Goal: Transaction & Acquisition: Book appointment/travel/reservation

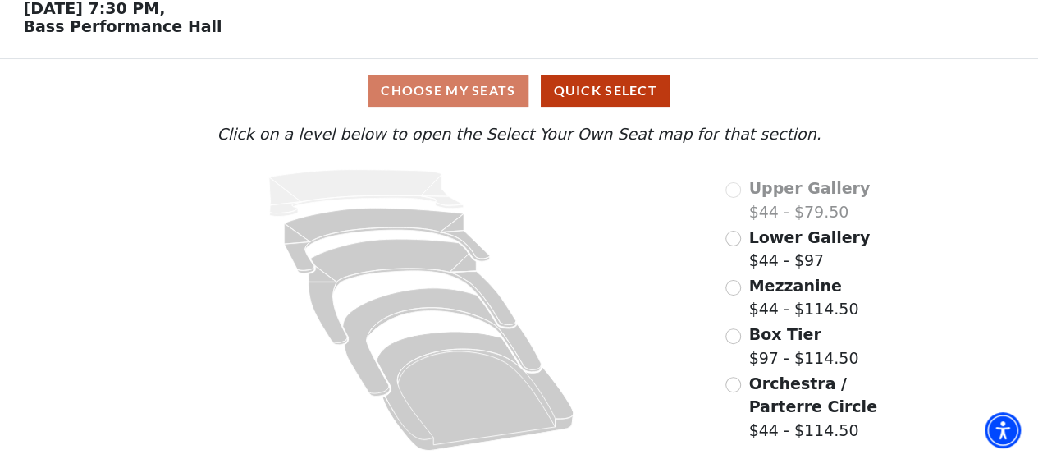
scroll to position [82, 0]
click at [734, 239] on input "Lower Gallery$44 - $97\a" at bounding box center [733, 239] width 16 height 16
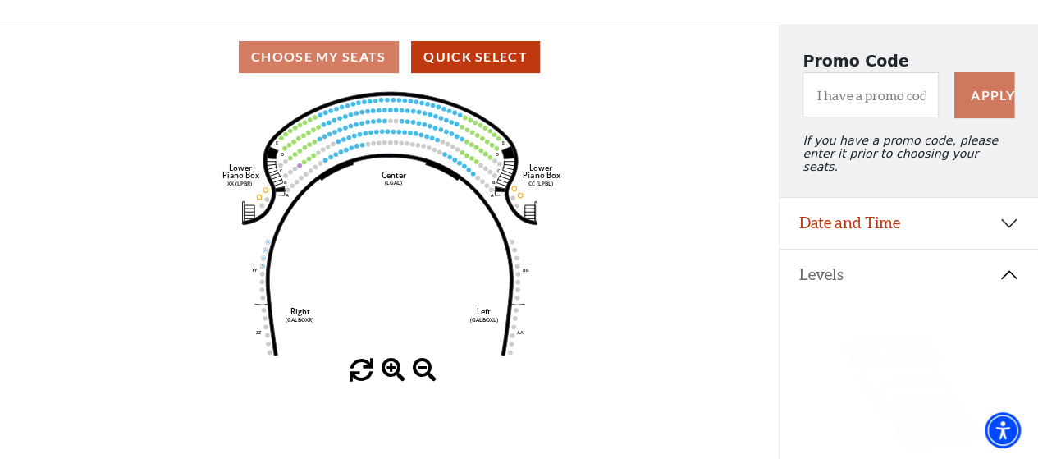
scroll to position [246, 0]
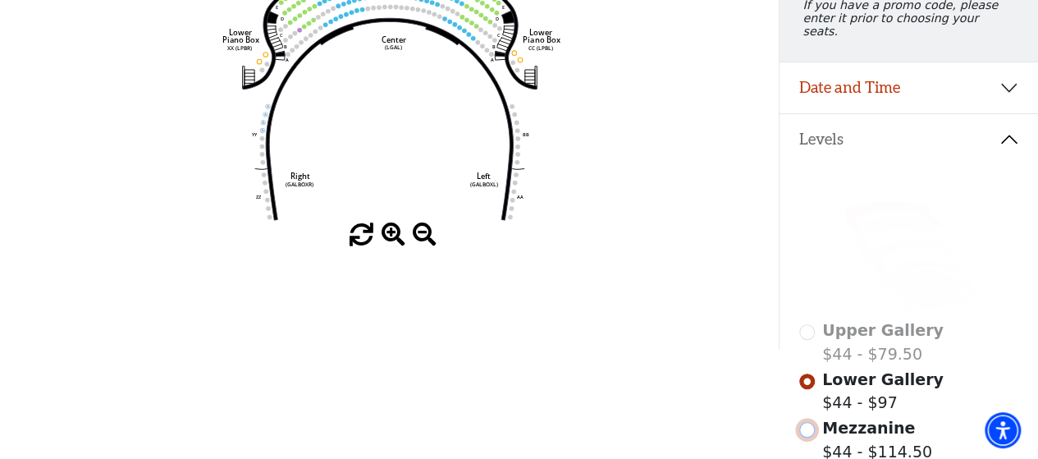
click at [804, 422] on input "Mezzanine$44 - $114.50\a" at bounding box center [807, 430] width 16 height 16
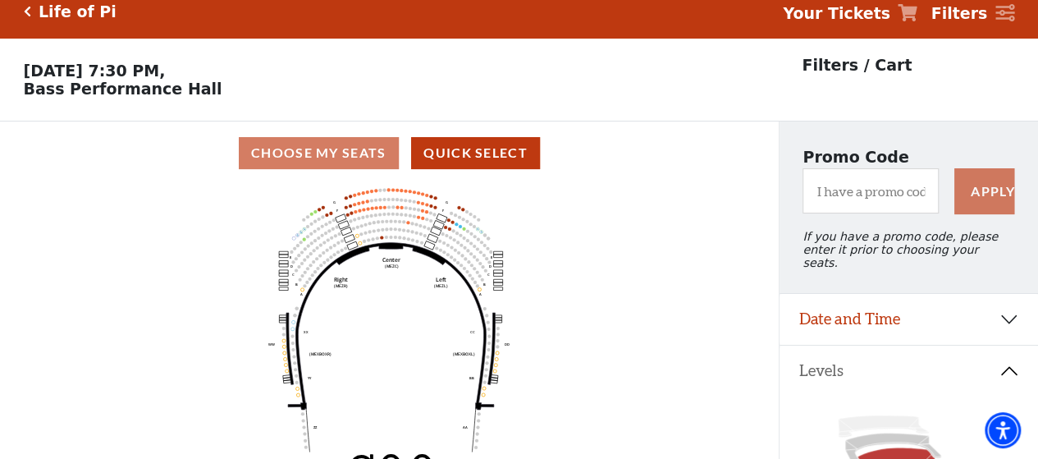
scroll to position [0, 0]
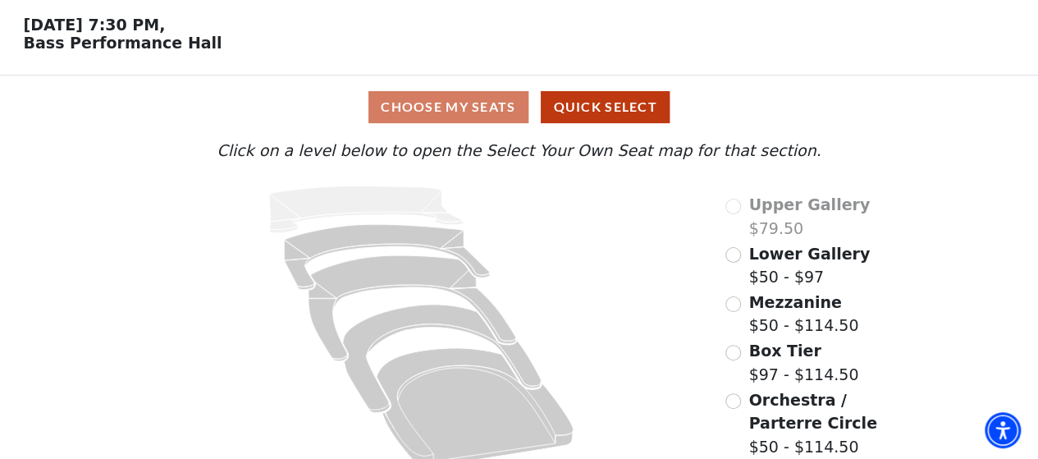
scroll to position [82, 0]
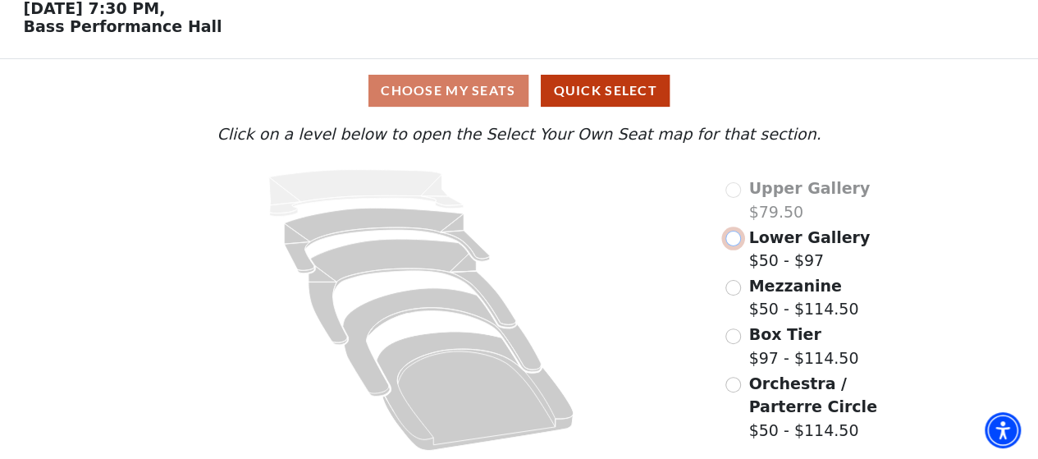
click at [734, 239] on input "Lower Gallery$50 - $97\a" at bounding box center [733, 239] width 16 height 16
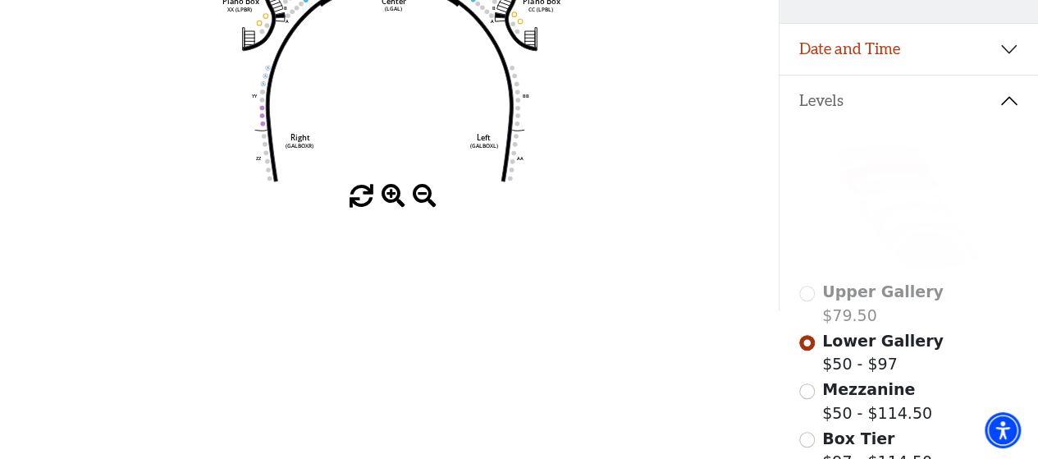
scroll to position [322, 0]
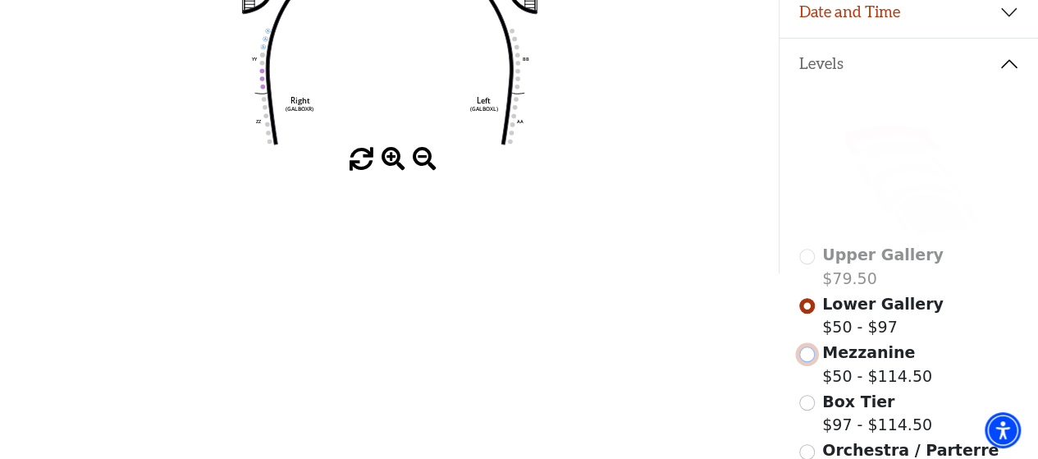
click at [806, 353] on input "Mezzanine$50 - $114.50\a" at bounding box center [807, 354] width 16 height 16
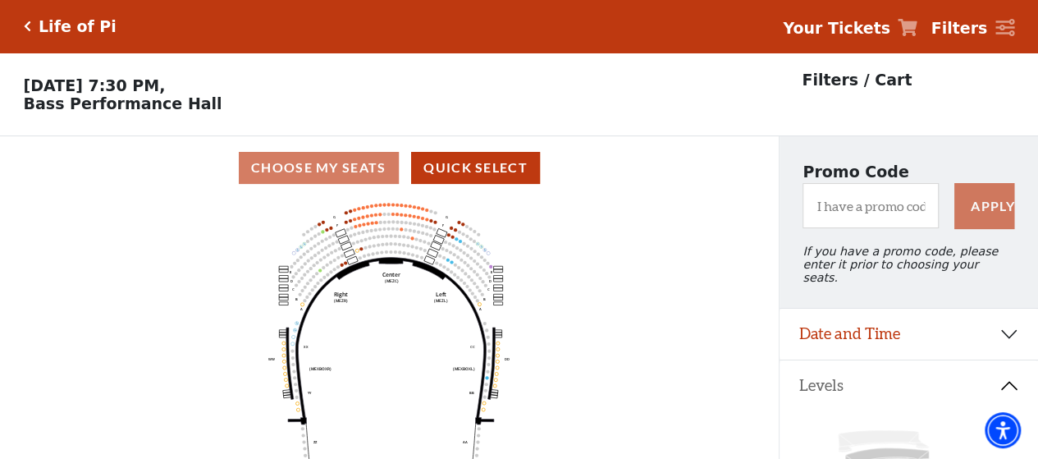
scroll to position [0, 0]
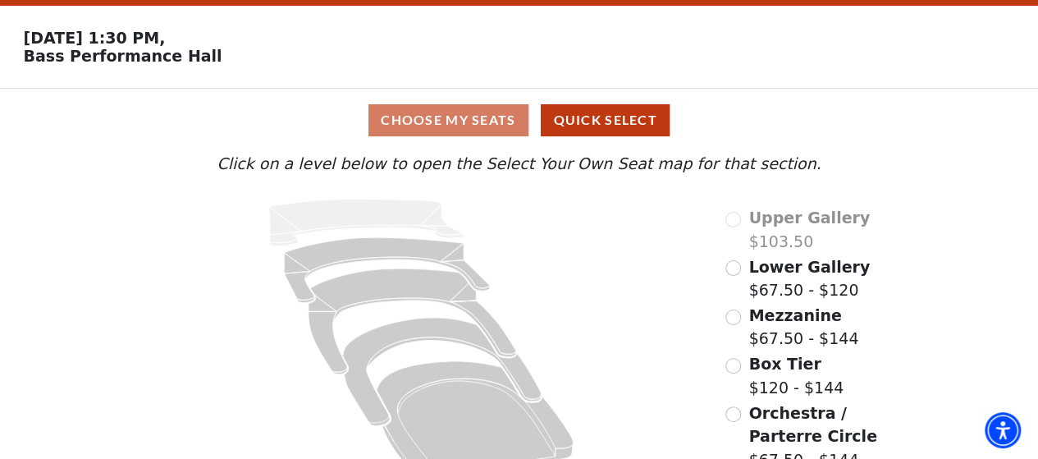
scroll to position [82, 0]
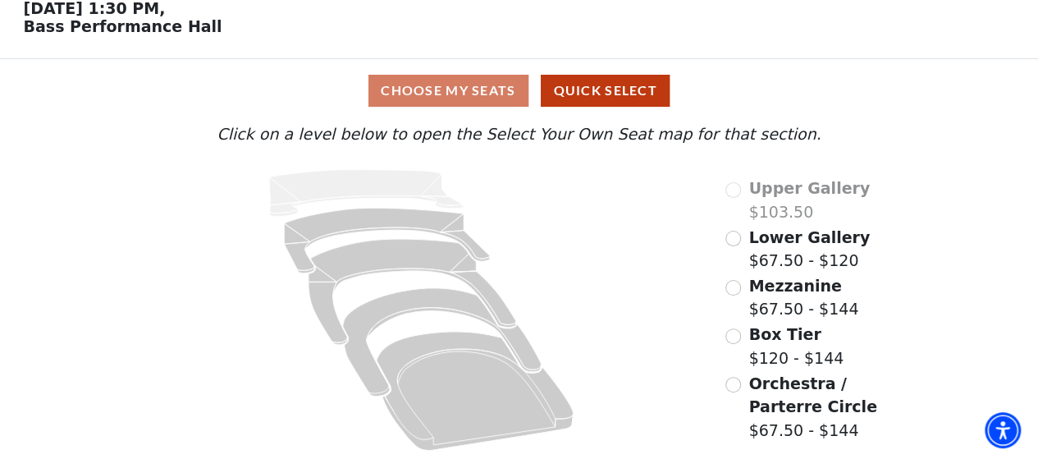
click at [798, 239] on span "Lower Gallery" at bounding box center [808, 237] width 121 height 18
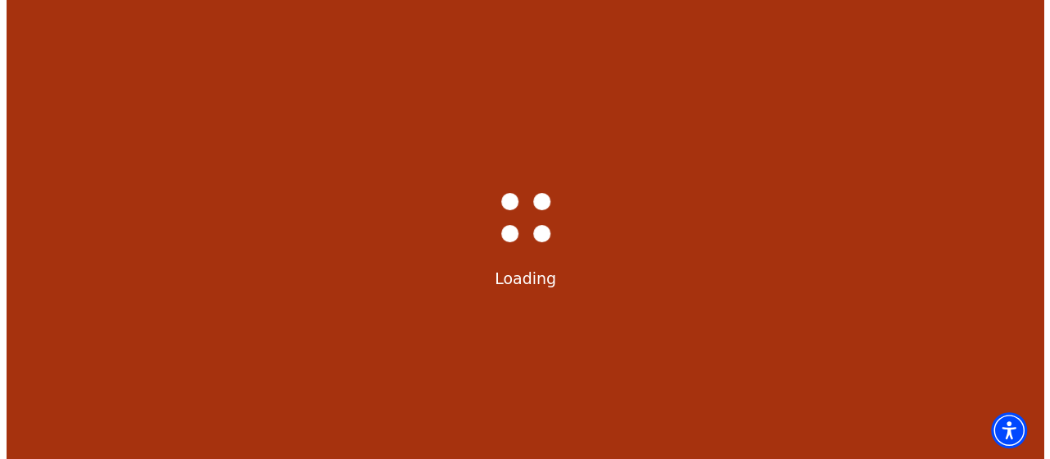
scroll to position [0, 0]
